Goal: Obtain resource: Download file/media

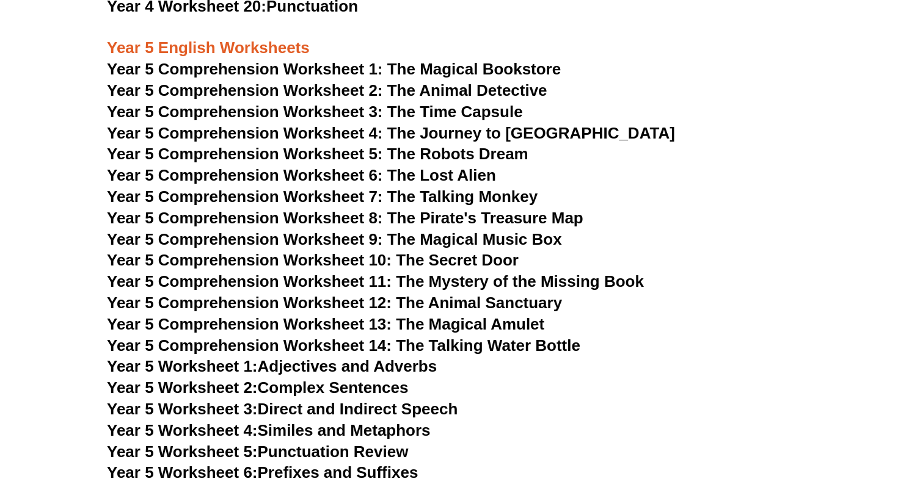
scroll to position [5608, 0]
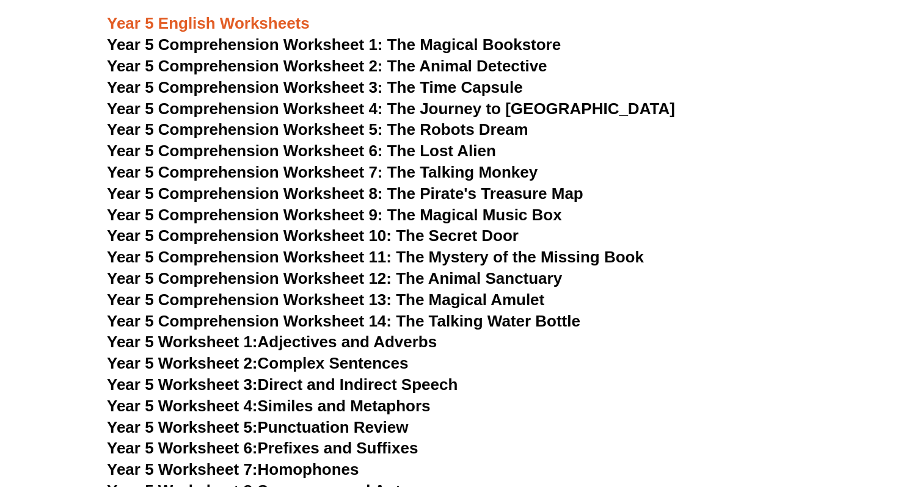
click at [356, 45] on span "Year 5 Comprehension Worksheet 1: The Magical Bookstore" at bounding box center [334, 44] width 454 height 18
click at [356, 346] on link "Year 5 Worksheet 1: Adjectives and Adverbs" at bounding box center [272, 342] width 330 height 18
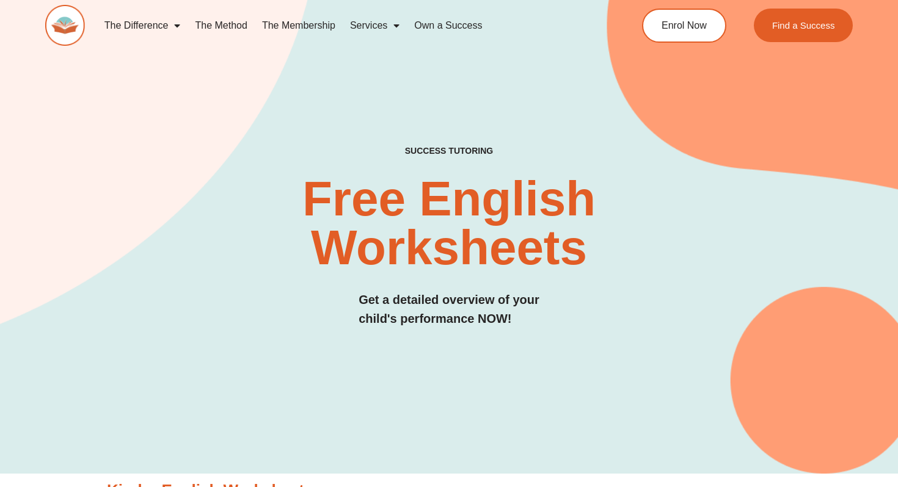
scroll to position [13, 0]
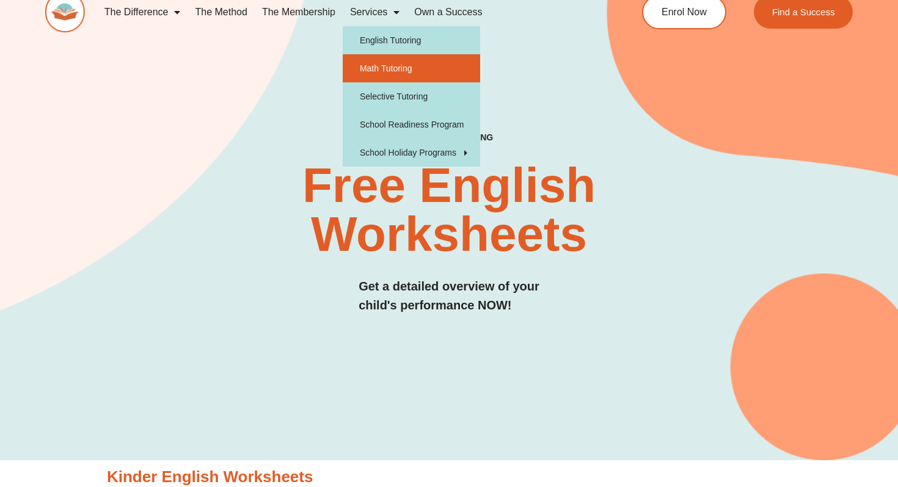
click at [385, 67] on link "Math Tutoring" at bounding box center [411, 68] width 137 height 28
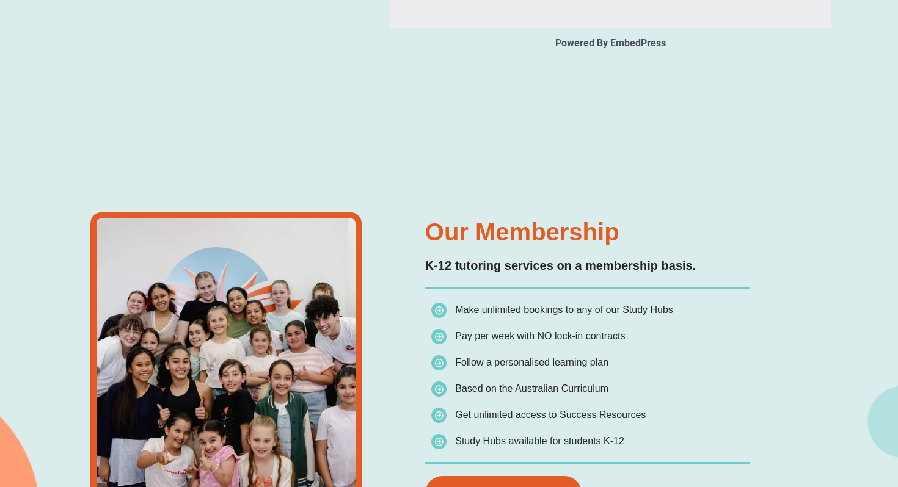
scroll to position [1548, 0]
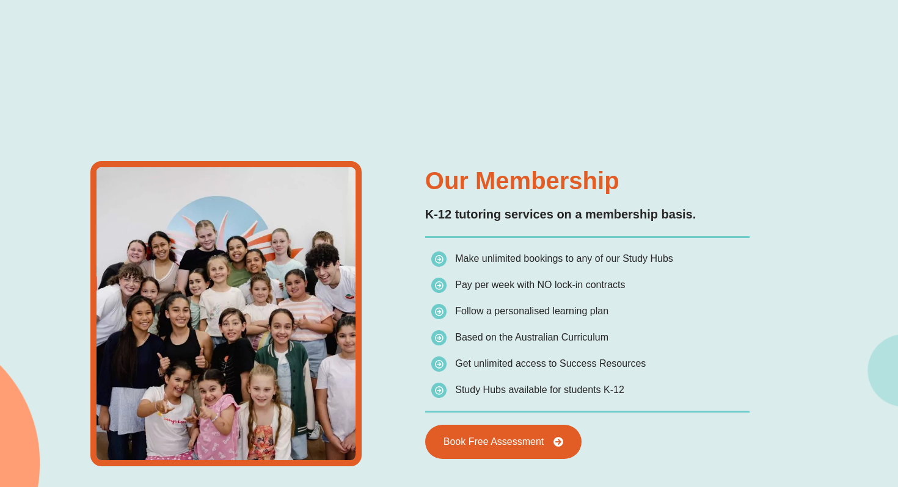
type input "*"
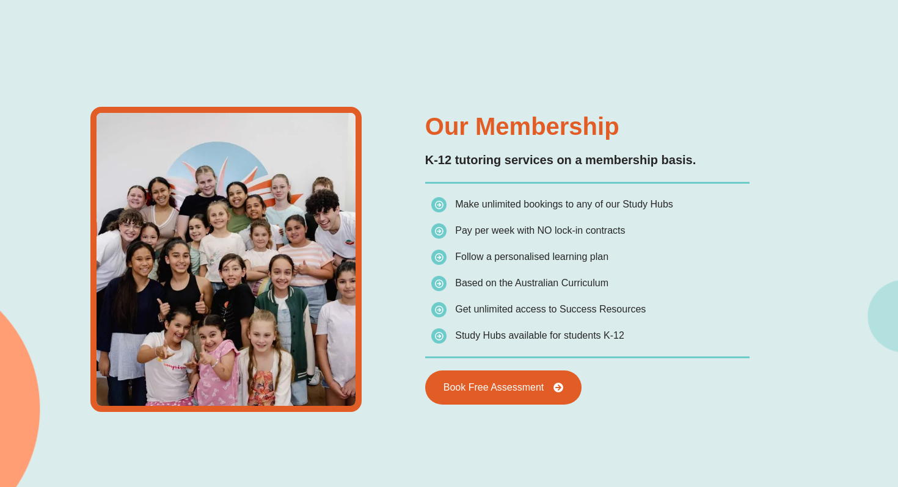
scroll to position [1603, 0]
click at [381, 240] on div at bounding box center [225, 258] width 361 height 305
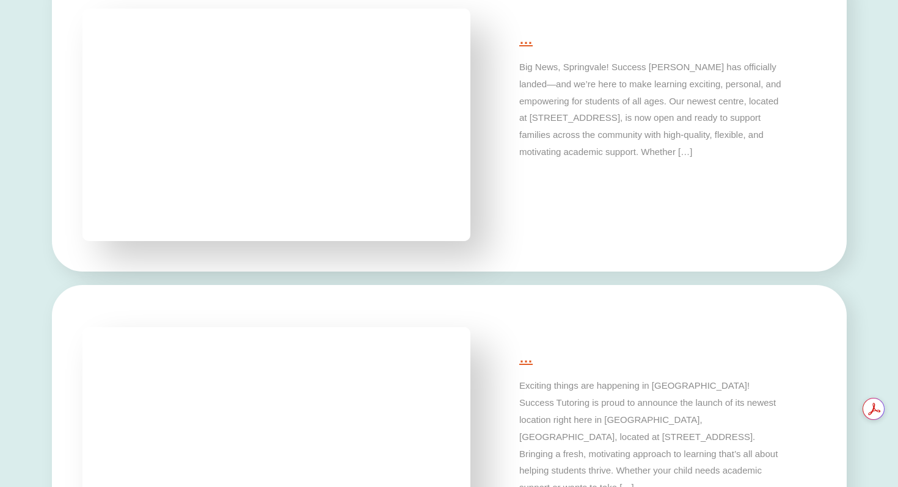
scroll to position [3638, 0]
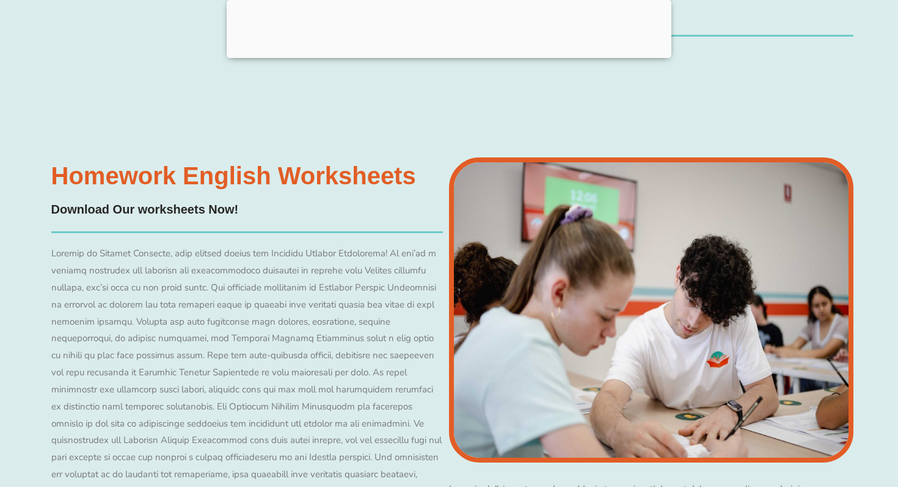
scroll to position [5513, 0]
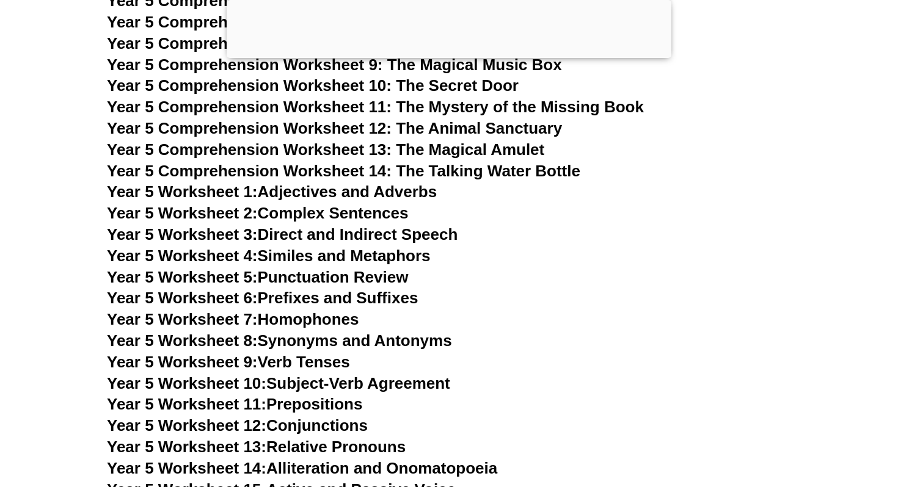
scroll to position [5658, 0]
